Goal: Check status: Check status

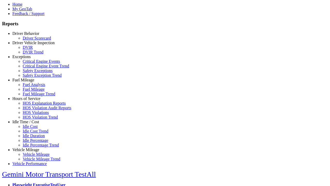
click at [30, 101] on link "Hours of Service" at bounding box center [26, 98] width 28 height 4
click at [34, 105] on link "HOS Explanation Reports" at bounding box center [44, 103] width 43 height 4
type input "**********"
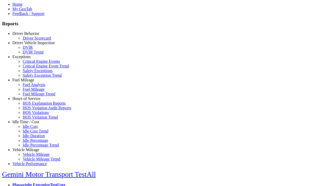
type input "*********"
